Goal: Information Seeking & Learning: Learn about a topic

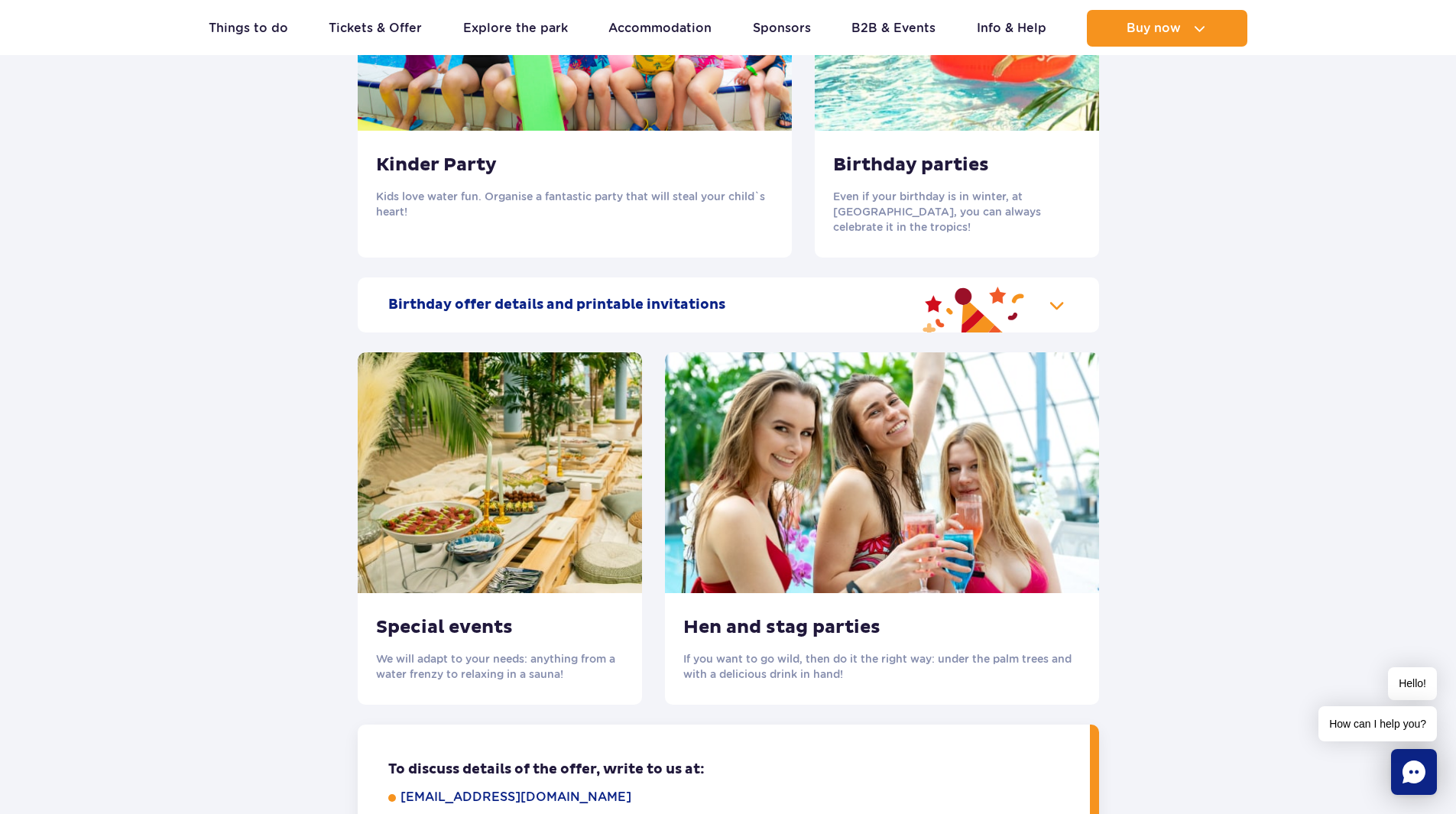
scroll to position [1758, 0]
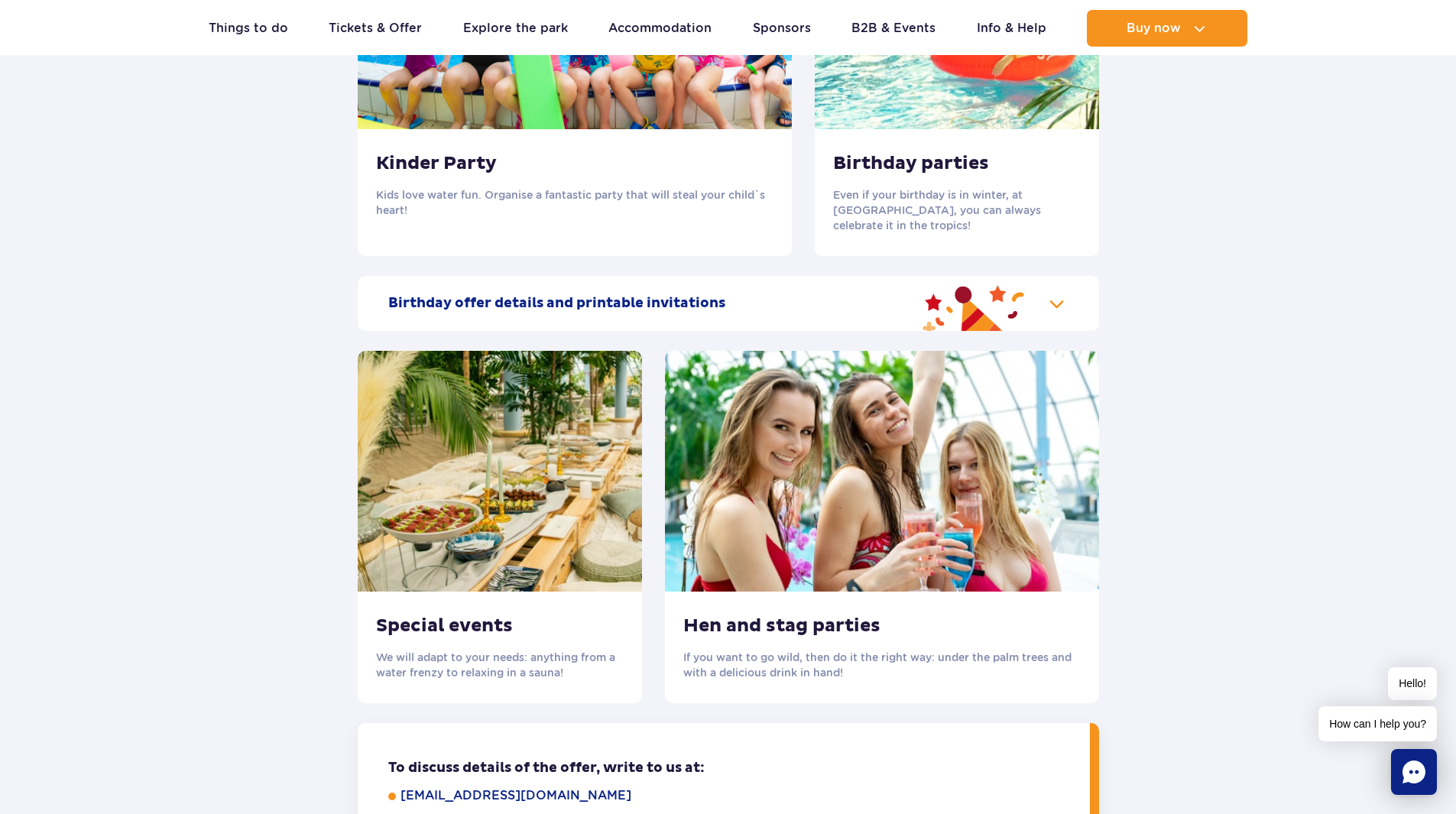
click at [876, 170] on h3 "Birthday parties" at bounding box center [957, 164] width 248 height 23
click at [973, 94] on img at bounding box center [957, 9] width 285 height 241
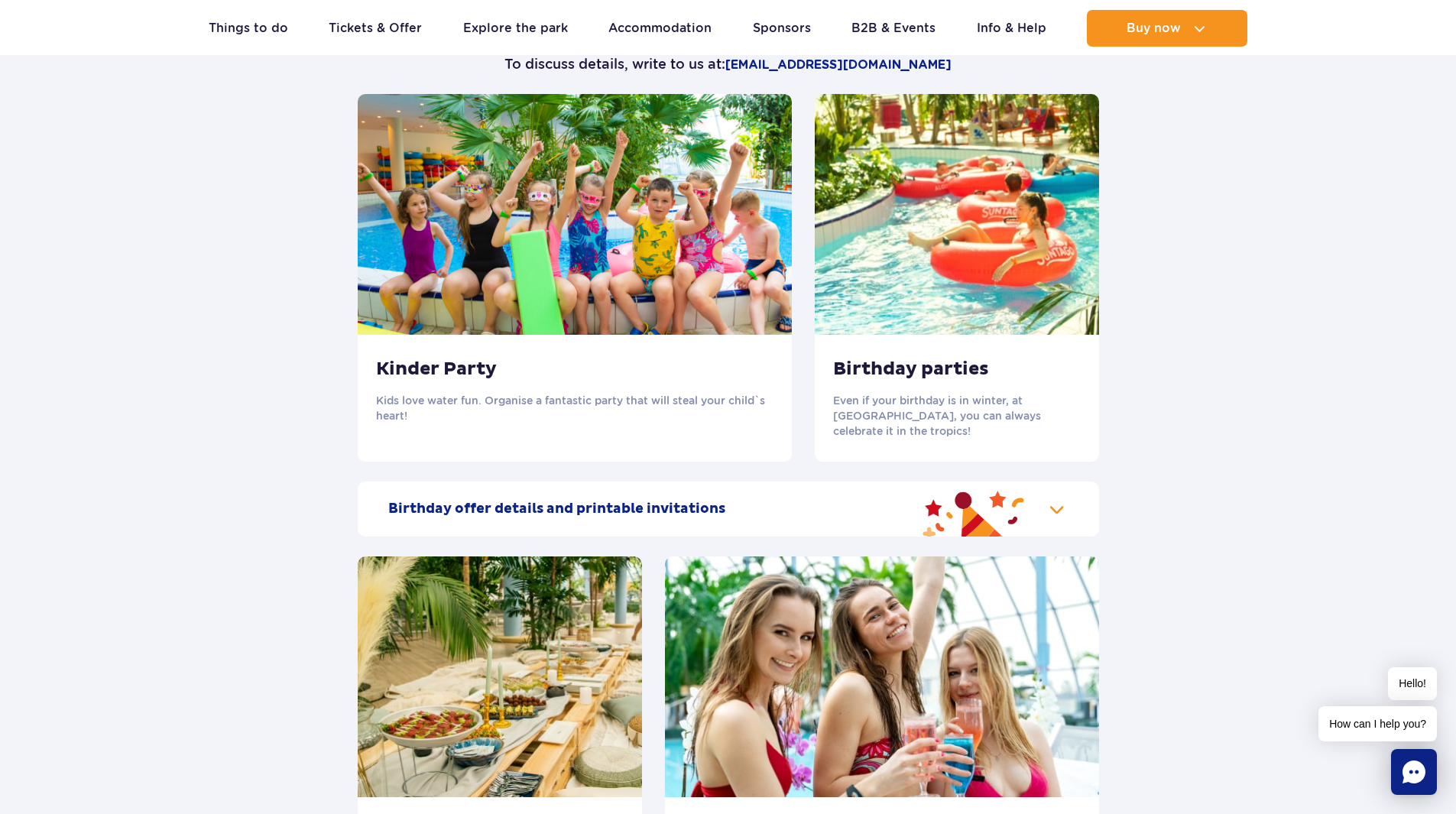
scroll to position [1299, 0]
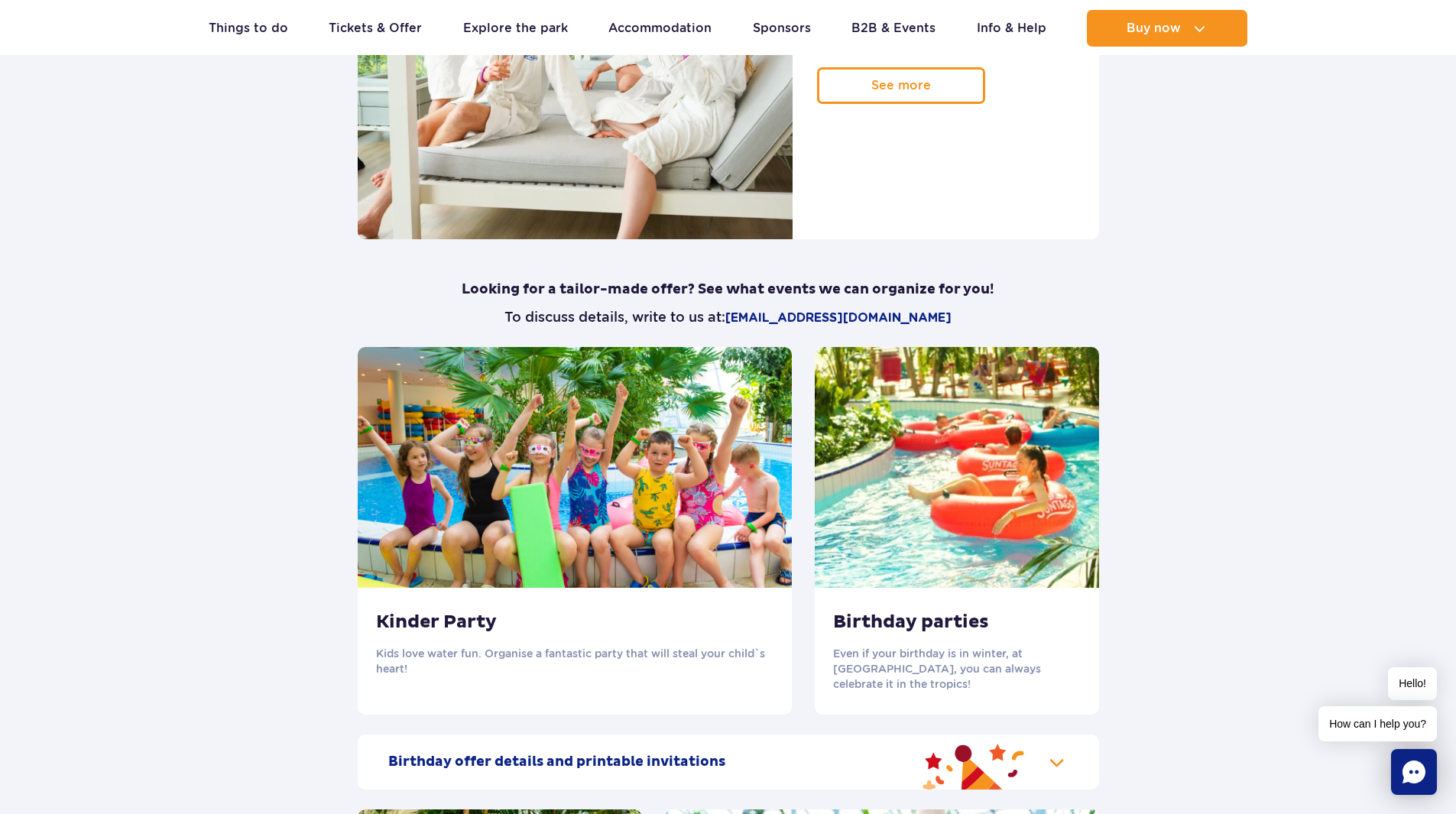
click at [918, 479] on img at bounding box center [957, 467] width 285 height 241
click at [903, 663] on p "Even if your birthday is in winter, at [GEOGRAPHIC_DATA], you can always celebr…" at bounding box center [957, 669] width 248 height 46
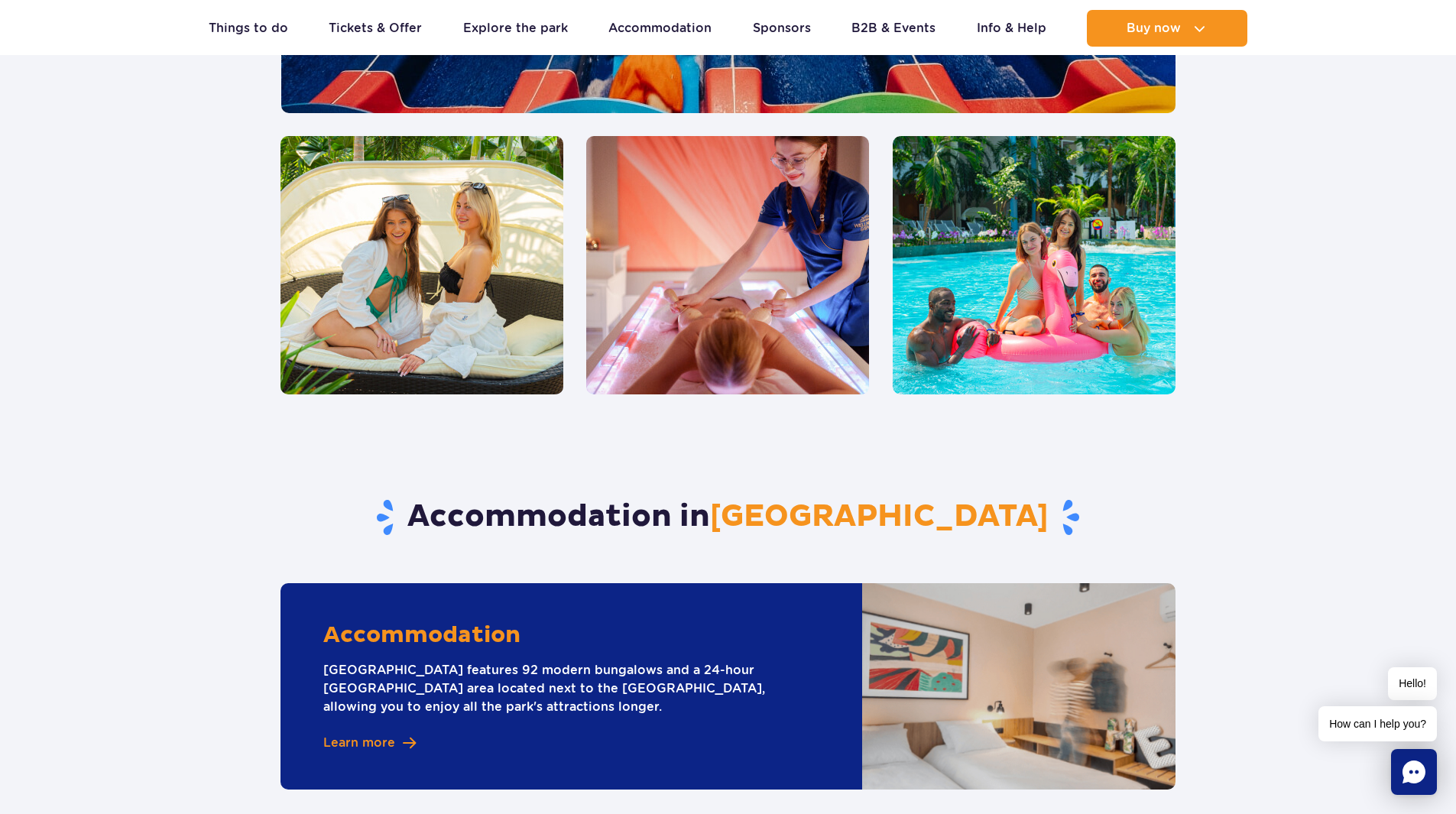
scroll to position [3974, 0]
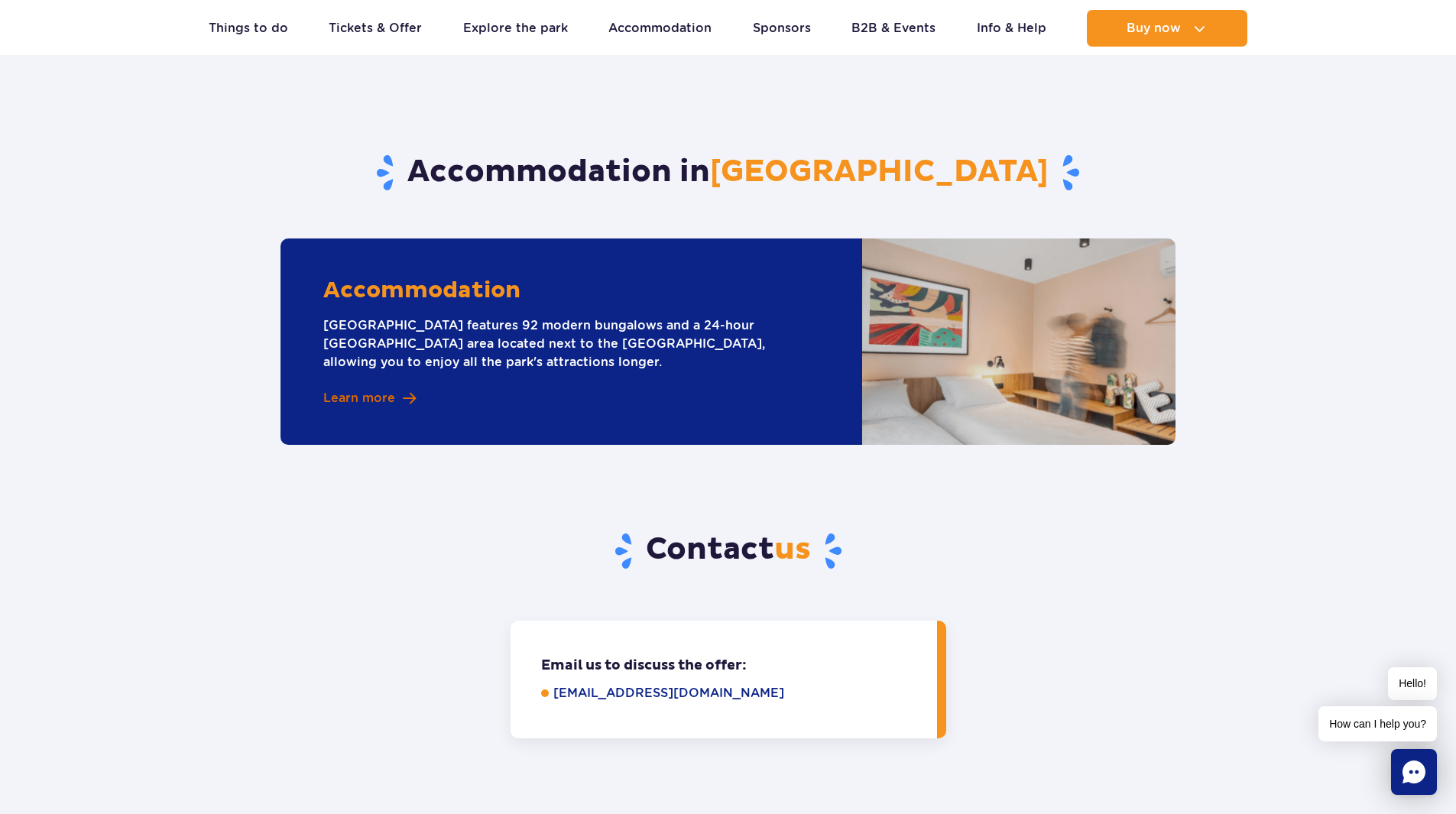
click at [376, 389] on span "Learn more" at bounding box center [359, 397] width 72 height 17
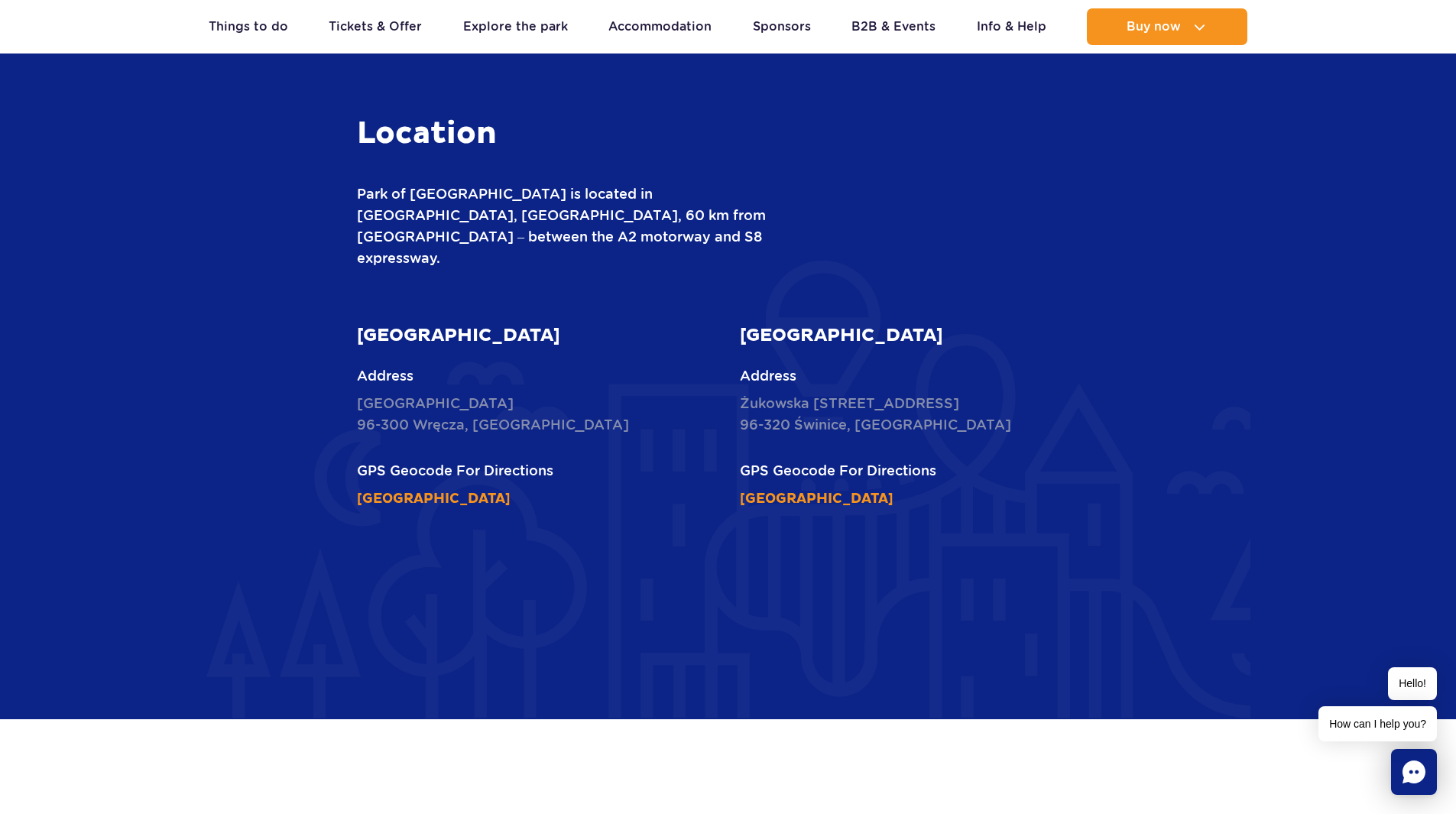
scroll to position [3591, 0]
